Goal: Information Seeking & Learning: Understand process/instructions

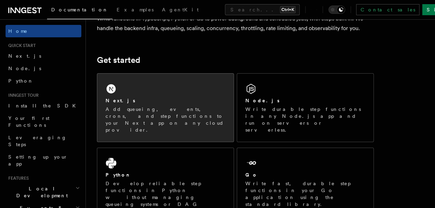
scroll to position [69, 0]
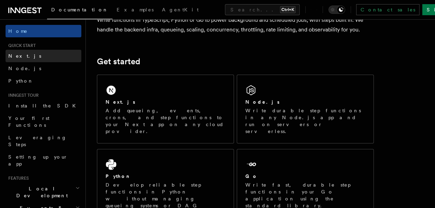
click at [19, 57] on span "Next.js" at bounding box center [24, 56] width 33 height 6
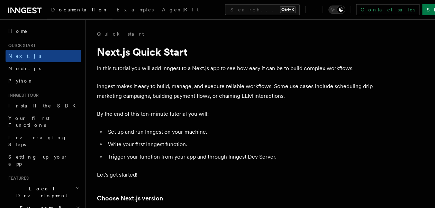
click at [82, 9] on span "Documentation" at bounding box center [79, 10] width 57 height 6
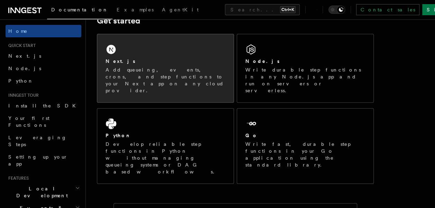
scroll to position [69, 0]
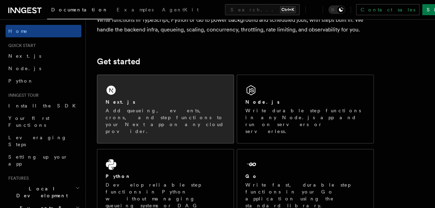
click at [123, 92] on div "Next.js Add queueing, events, crons, and step functions to your Next app on any…" at bounding box center [165, 109] width 136 height 68
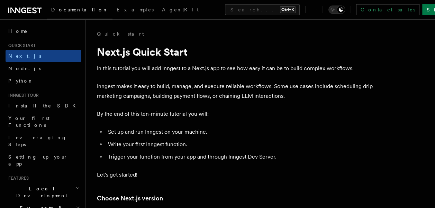
click at [72, 10] on span "Documentation" at bounding box center [79, 10] width 57 height 6
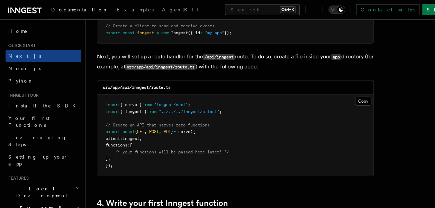
scroll to position [969, 0]
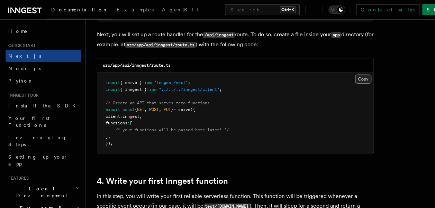
click at [357, 79] on button "Copy Copied" at bounding box center [363, 79] width 16 height 9
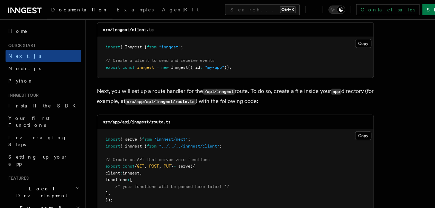
scroll to position [866, 0]
